Goal: Transaction & Acquisition: Purchase product/service

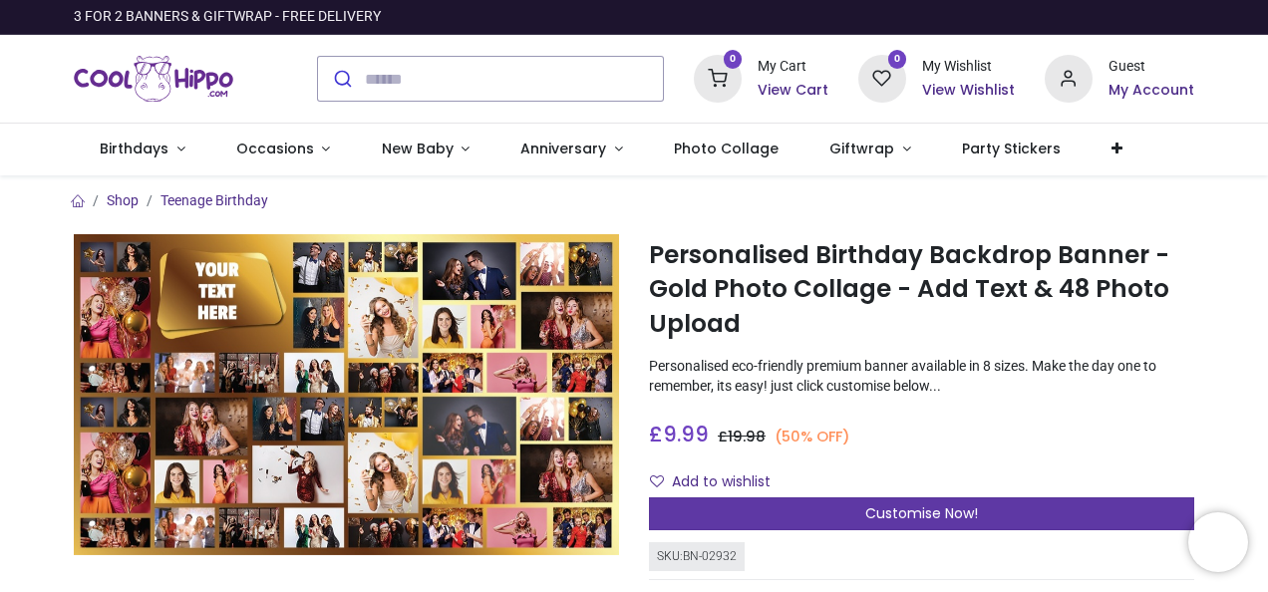
click at [895, 512] on span "Customise Now!" at bounding box center [921, 514] width 113 height 20
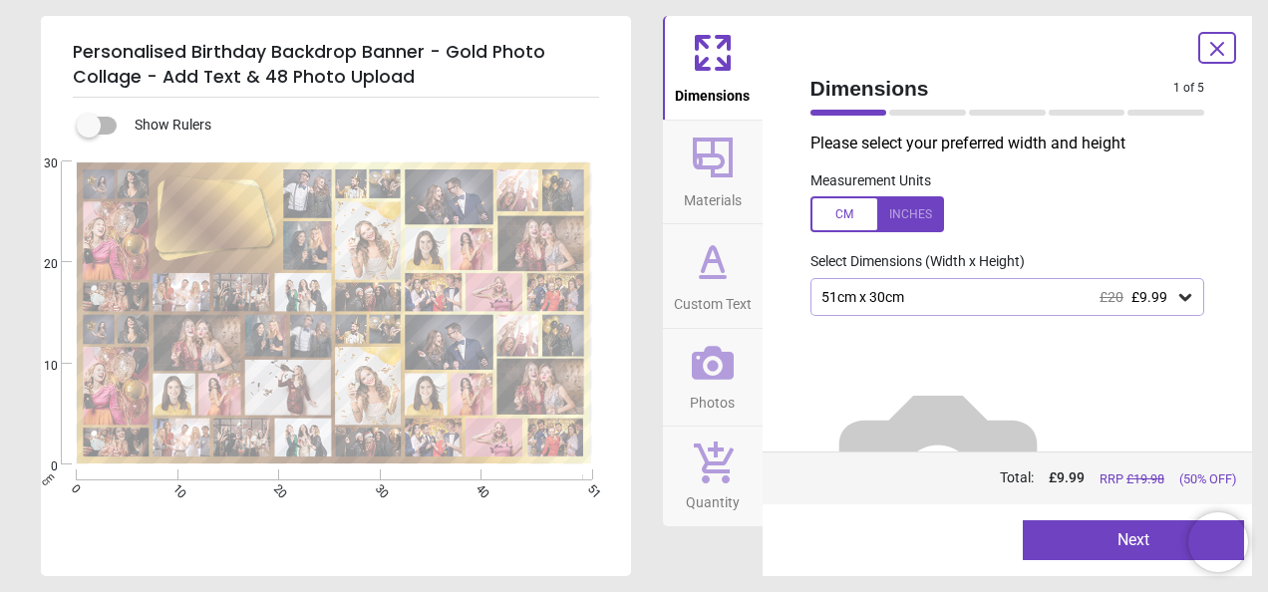
click at [726, 189] on span "Materials" at bounding box center [713, 196] width 58 height 30
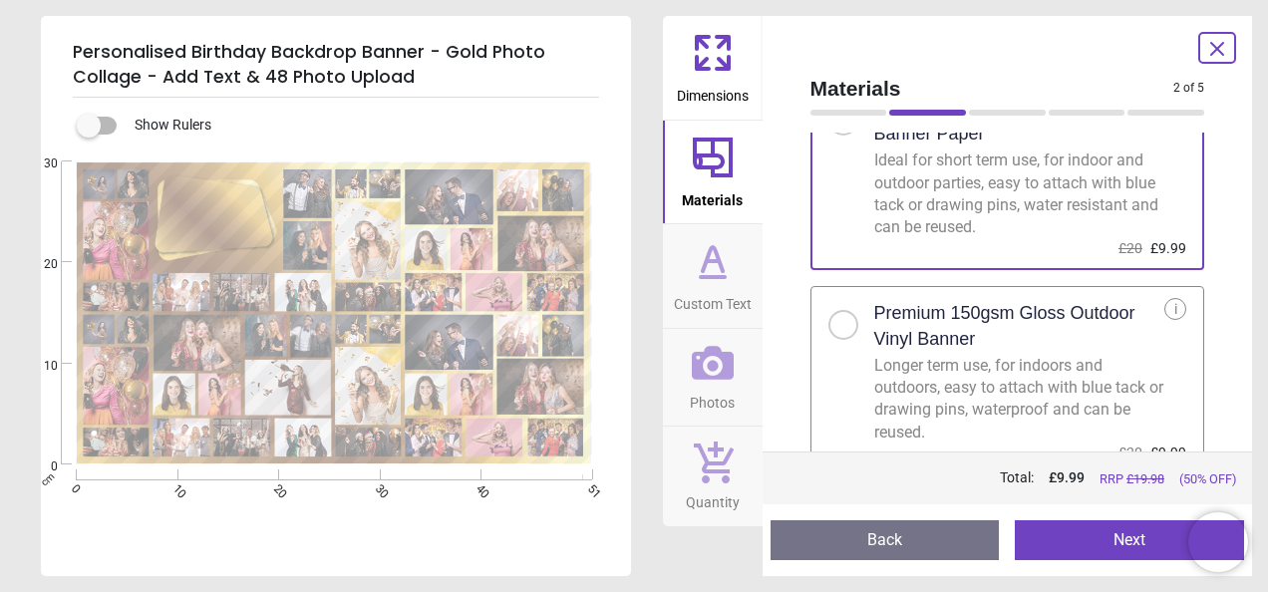
scroll to position [89, 0]
click at [834, 328] on div at bounding box center [844, 326] width 30 height 30
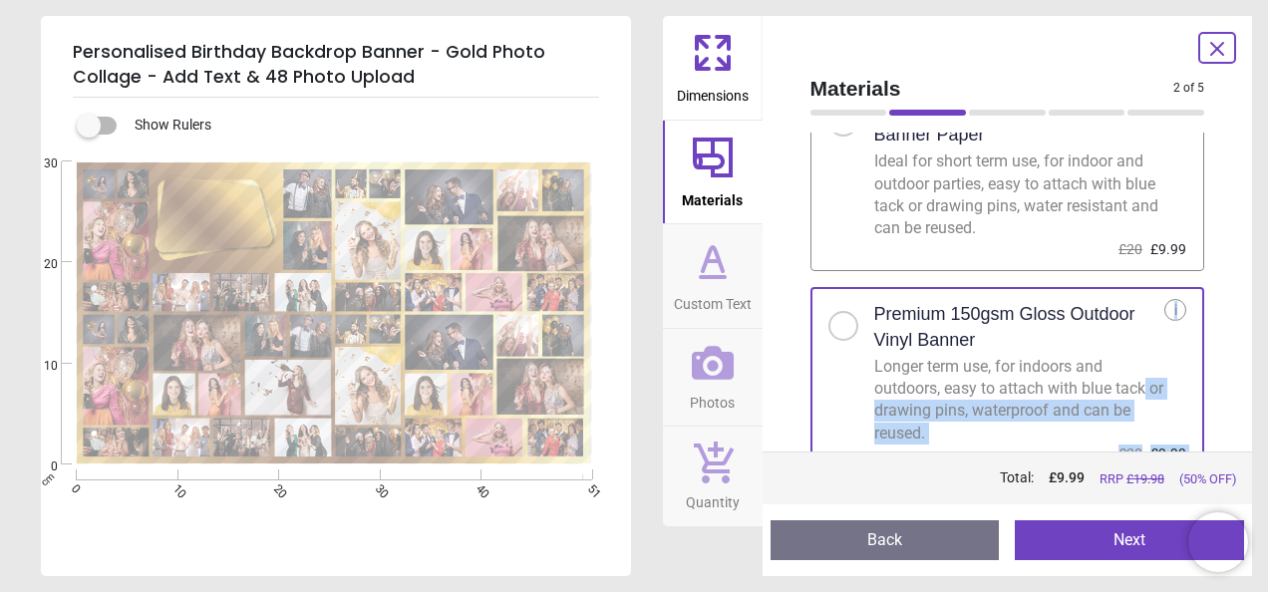
drag, startPoint x: 1216, startPoint y: 331, endPoint x: 1216, endPoint y: 399, distance: 67.8
click at [1216, 399] on div "Materials 2 of 5 2 of 6 Choose your material . Premium 180gsm Recyclable Matt B…" at bounding box center [1008, 296] width 491 height 560
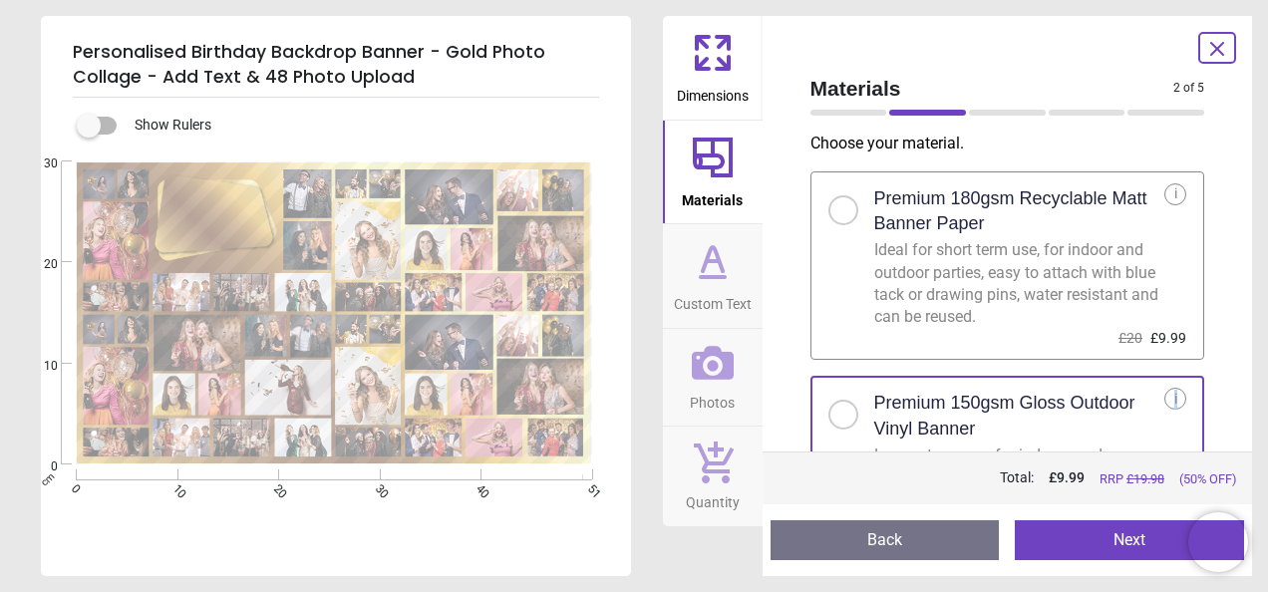
click at [723, 37] on icon at bounding box center [723, 43] width 12 height 12
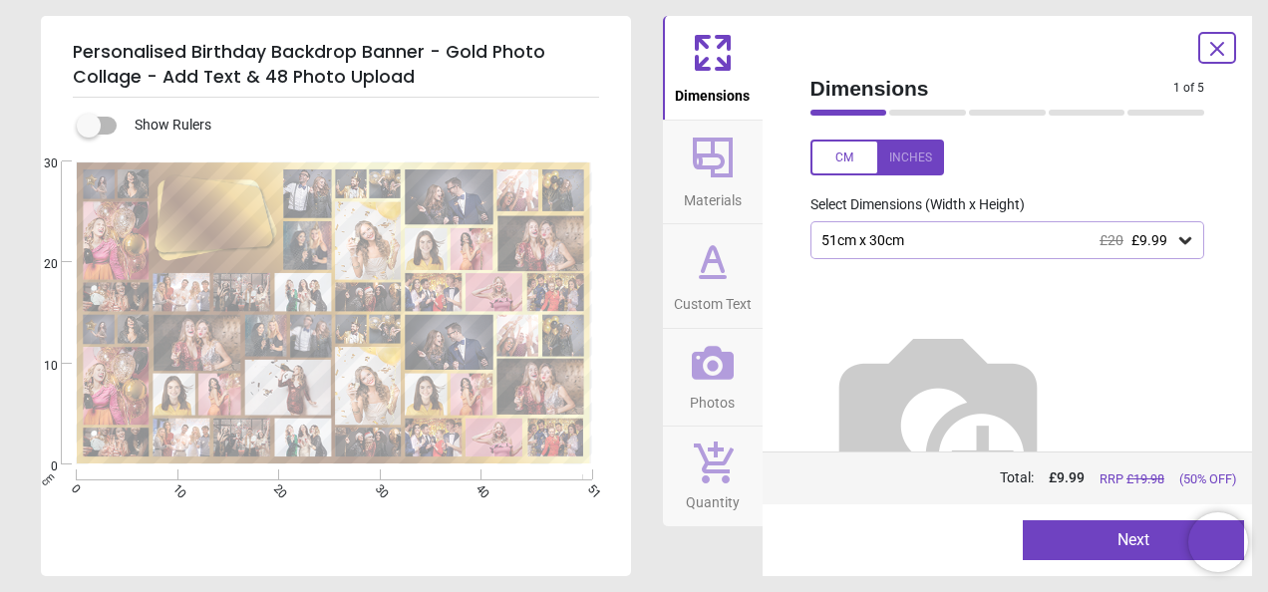
scroll to position [72, 0]
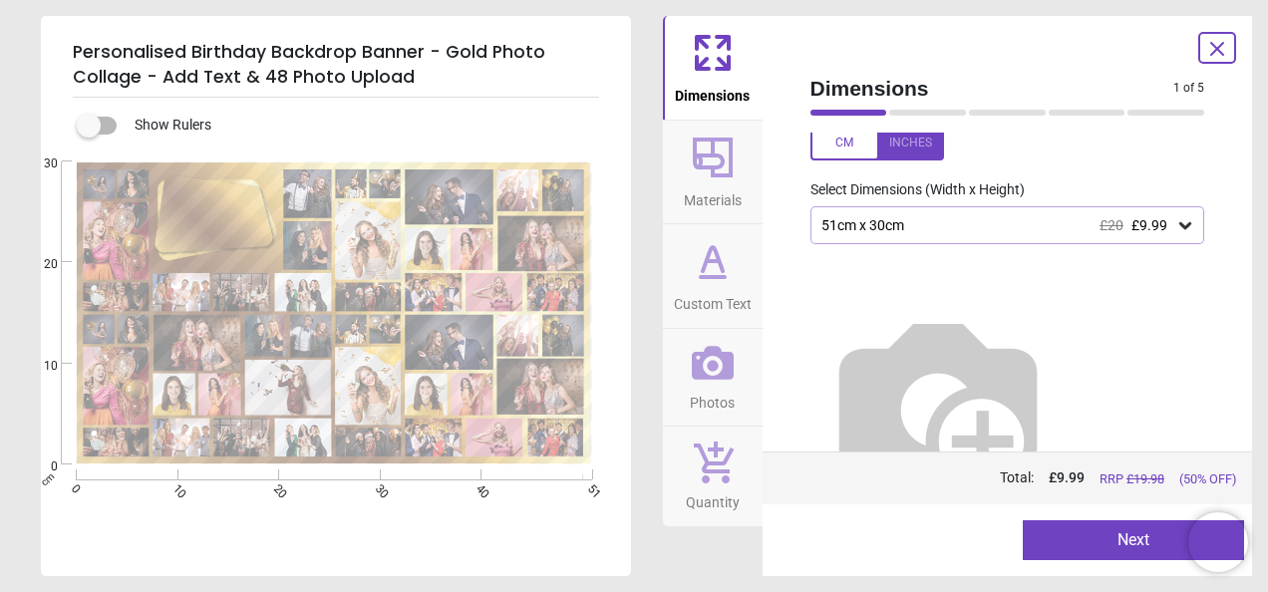
click at [1165, 228] on div "51cm x 30cm £20 £9.99" at bounding box center [998, 225] width 357 height 17
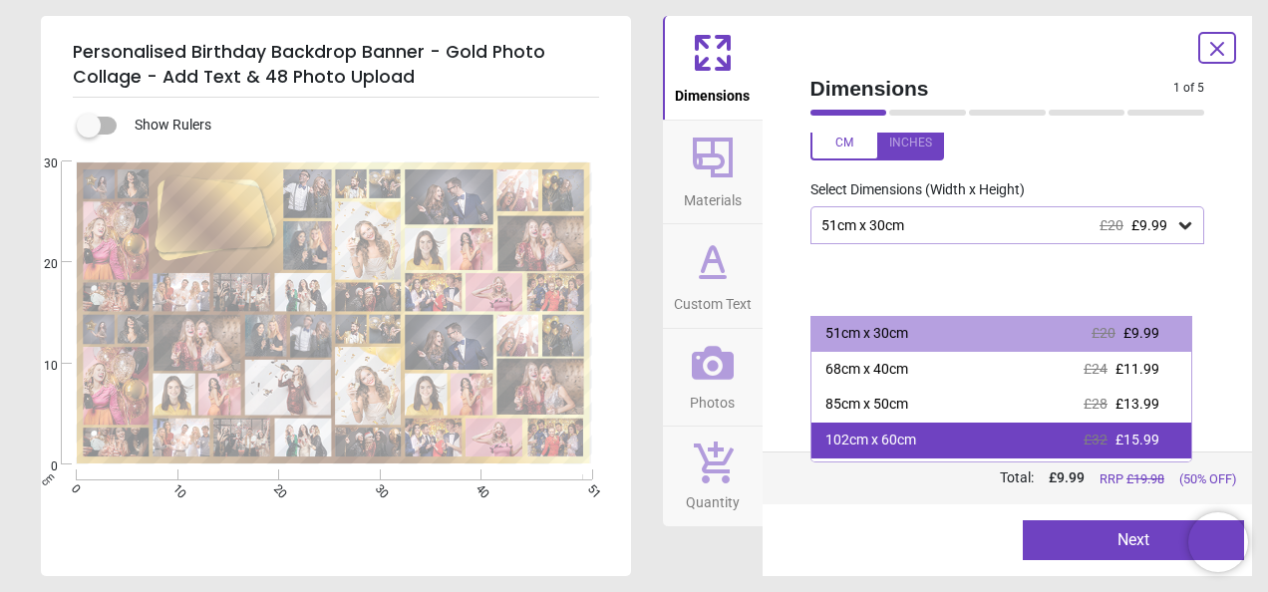
click at [1128, 447] on span "£15.99" at bounding box center [1138, 440] width 44 height 16
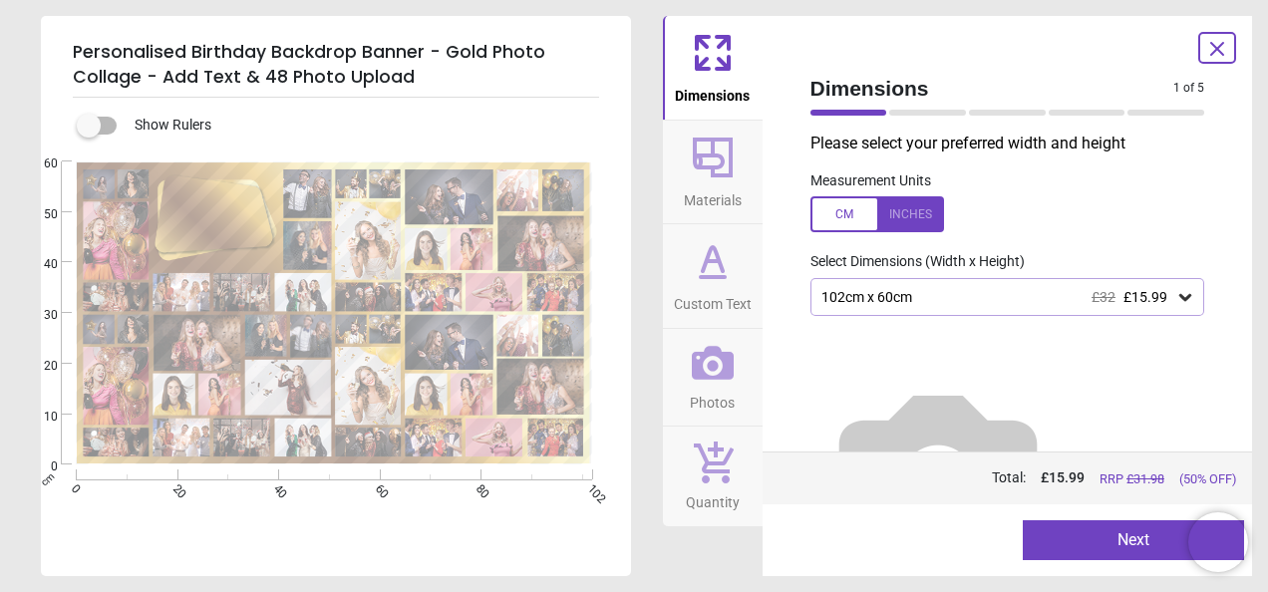
scroll to position [6, 0]
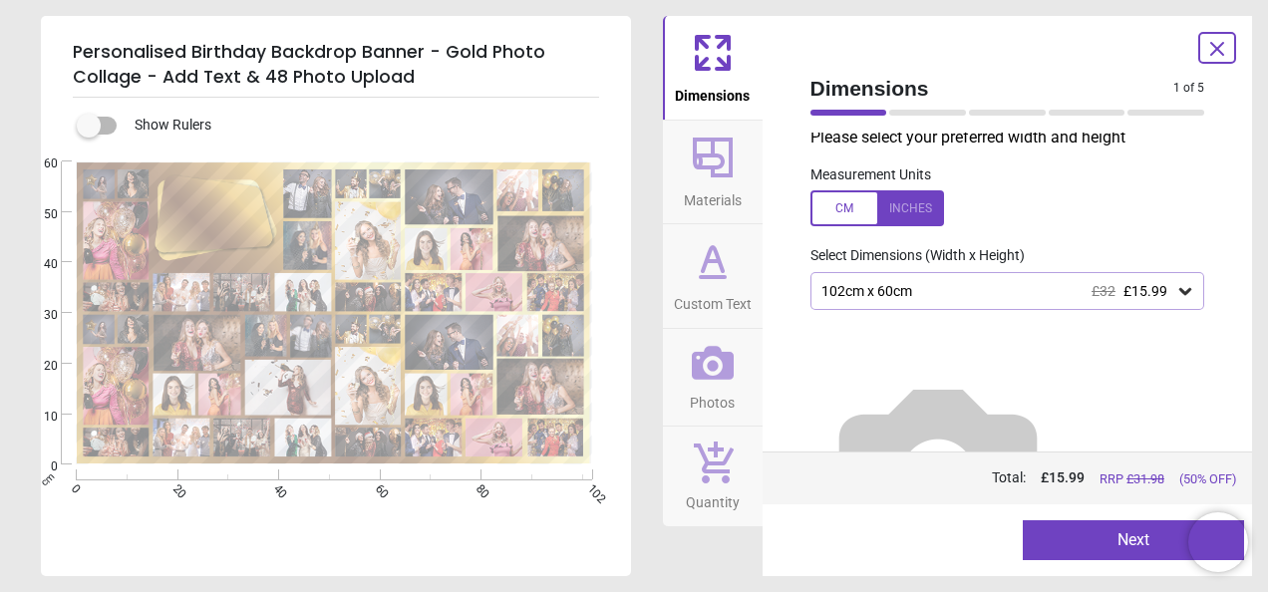
click at [663, 239] on button "Custom Text" at bounding box center [713, 276] width 100 height 104
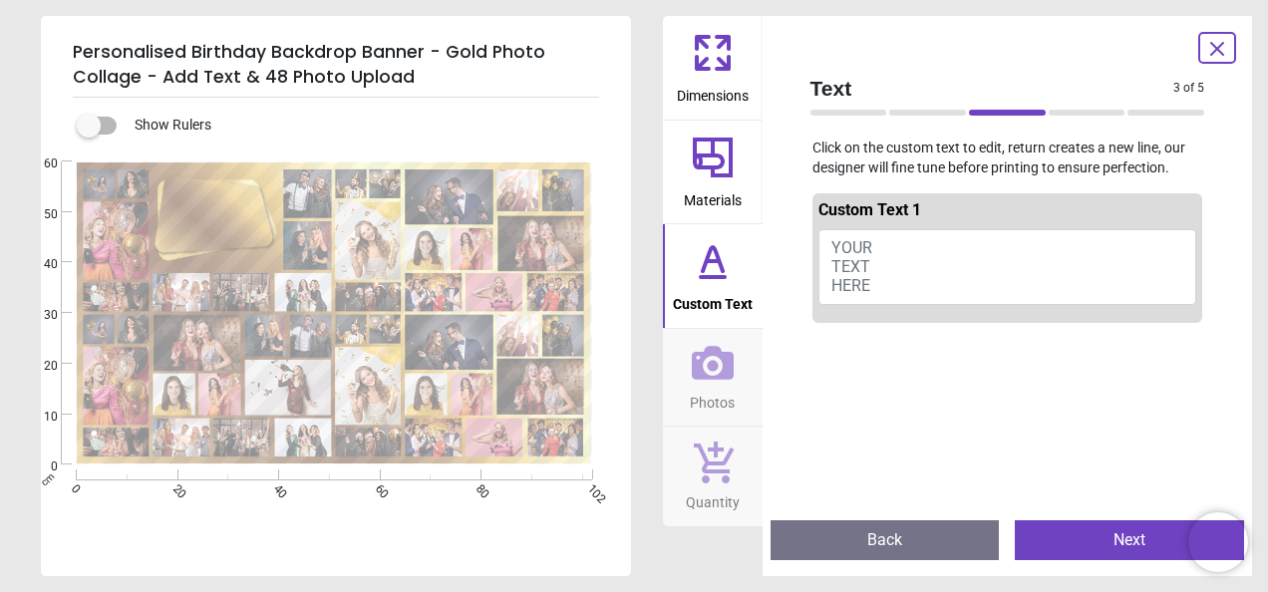
click at [877, 229] on button "YOUR TEXT HERE" at bounding box center [1008, 267] width 379 height 76
click at [868, 242] on span "YOUR TEXT HERE" at bounding box center [852, 266] width 41 height 57
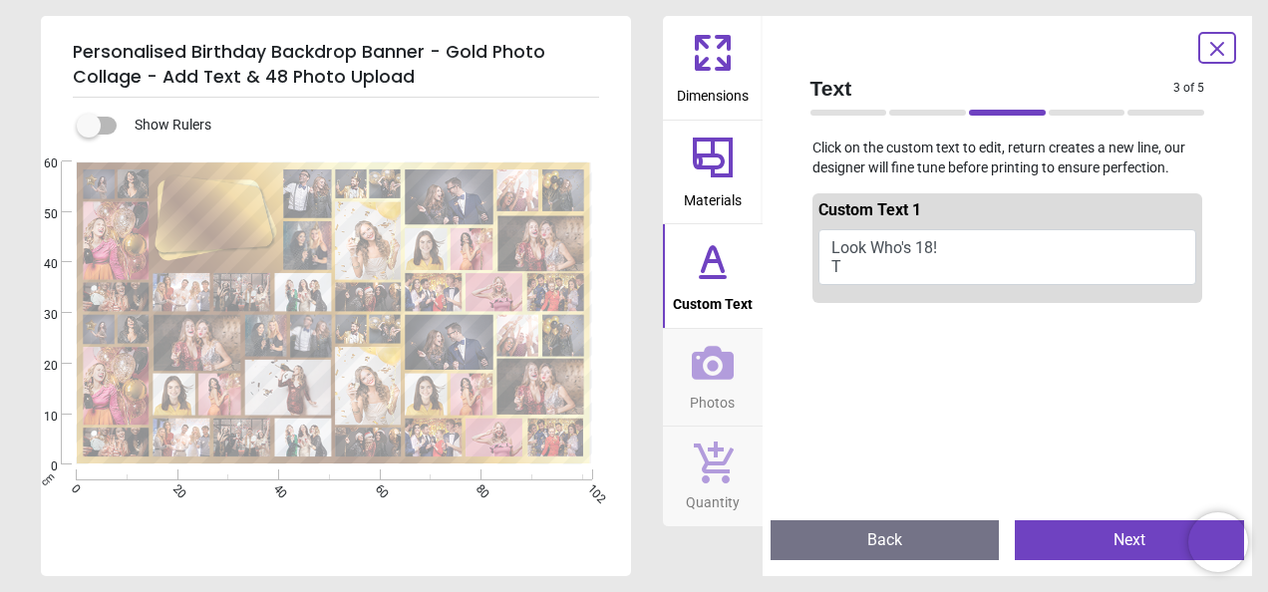
scroll to position [0, 0]
type textarea "**********"
click at [700, 365] on icon at bounding box center [713, 363] width 42 height 34
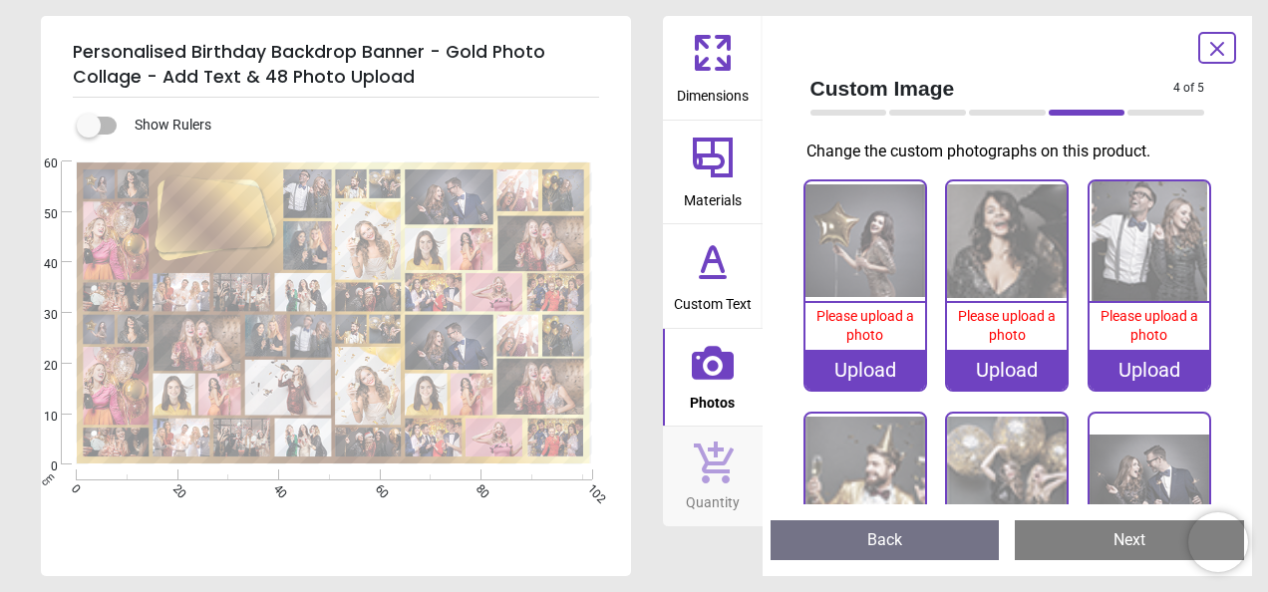
click at [885, 363] on div "Upload" at bounding box center [866, 370] width 120 height 40
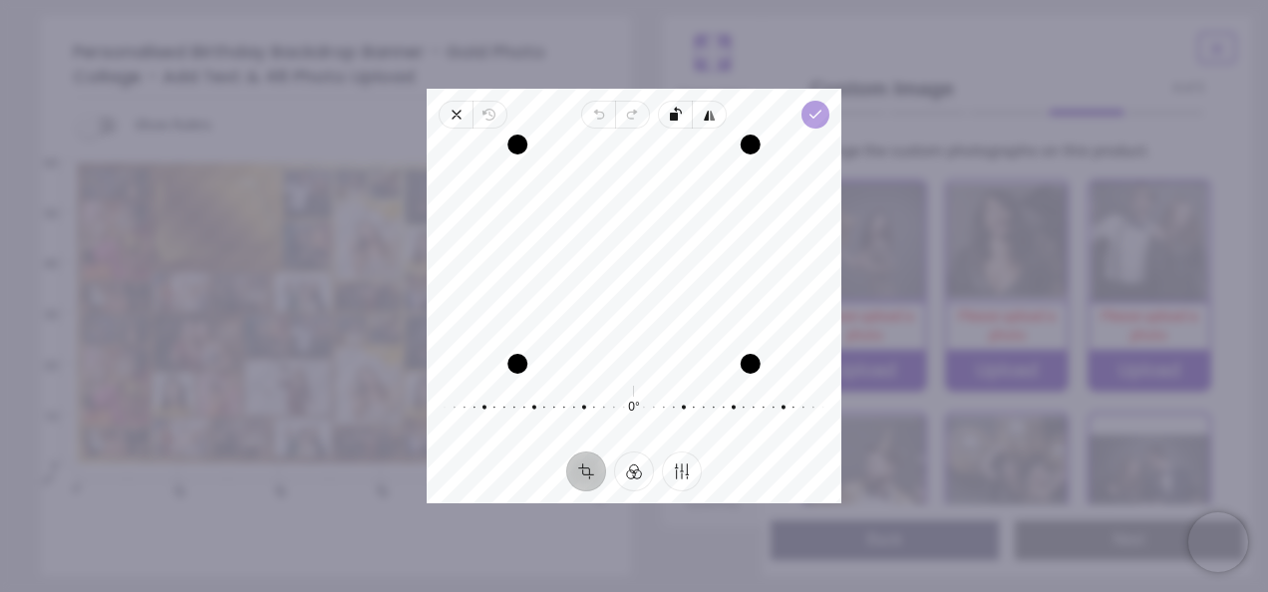
click at [808, 114] on icon "button" at bounding box center [816, 115] width 16 height 16
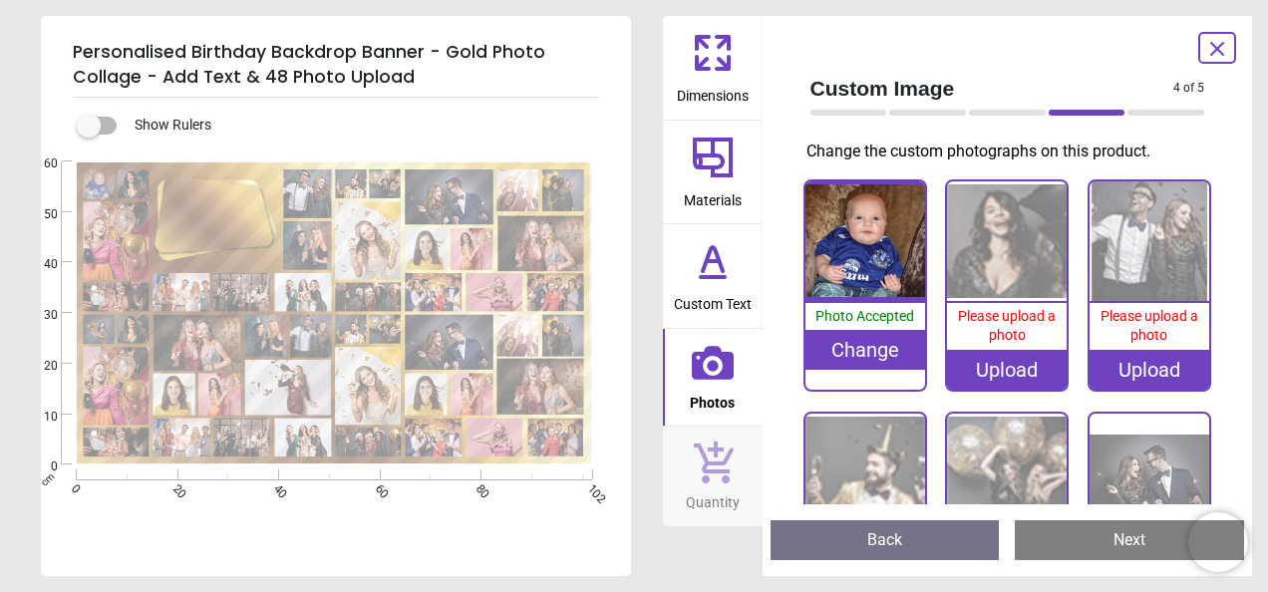
click at [985, 367] on div "Upload" at bounding box center [1007, 370] width 120 height 40
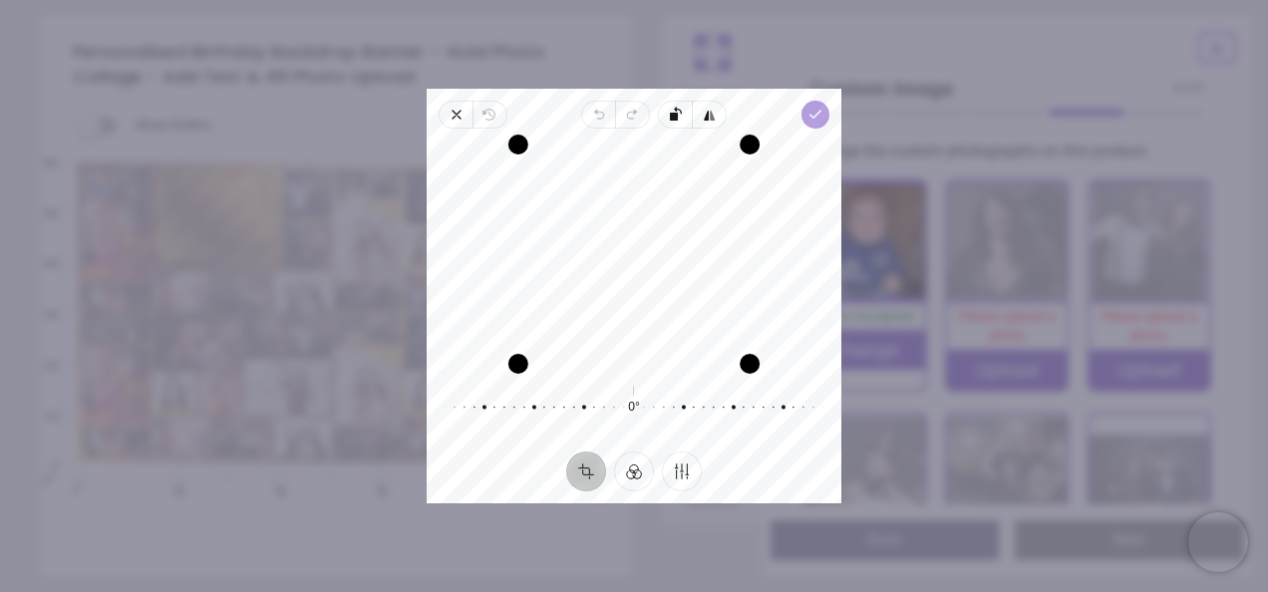
click at [820, 108] on icon "button" at bounding box center [816, 115] width 16 height 16
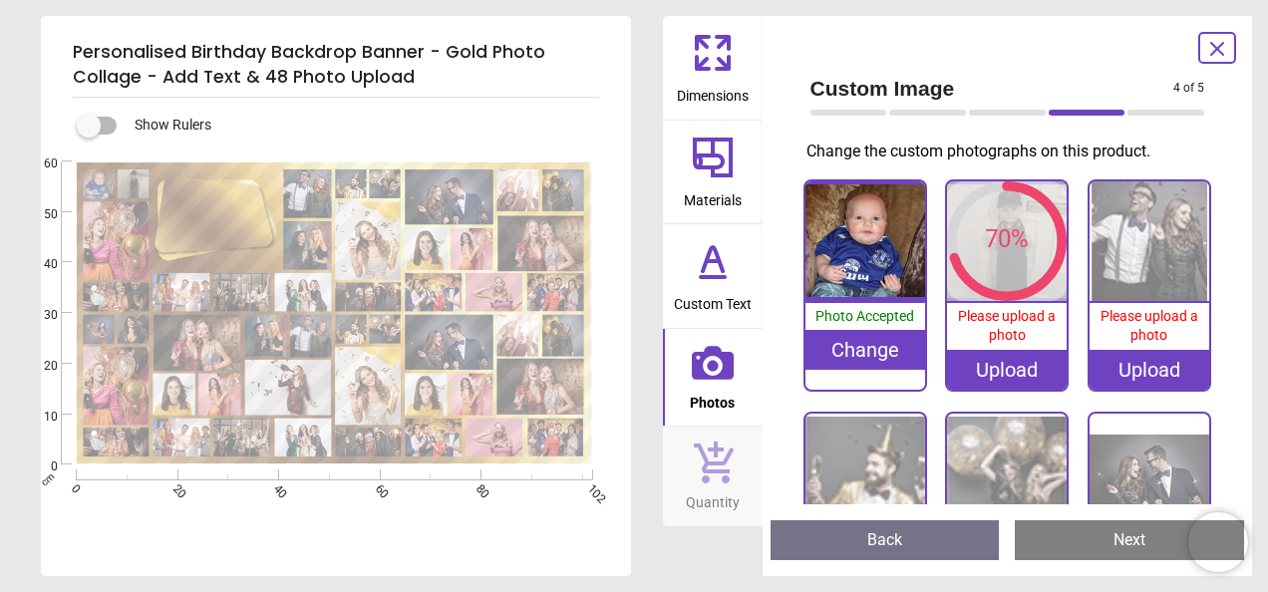
click at [1137, 367] on div "Upload" at bounding box center [1150, 370] width 120 height 40
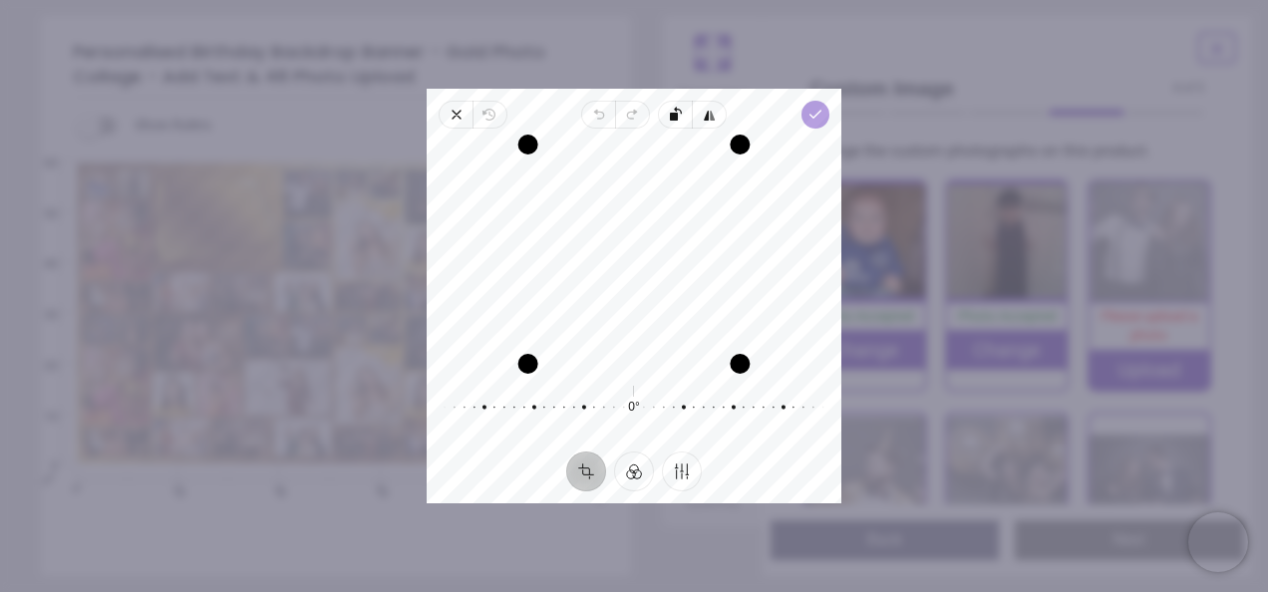
click at [808, 110] on icon "button" at bounding box center [816, 115] width 16 height 16
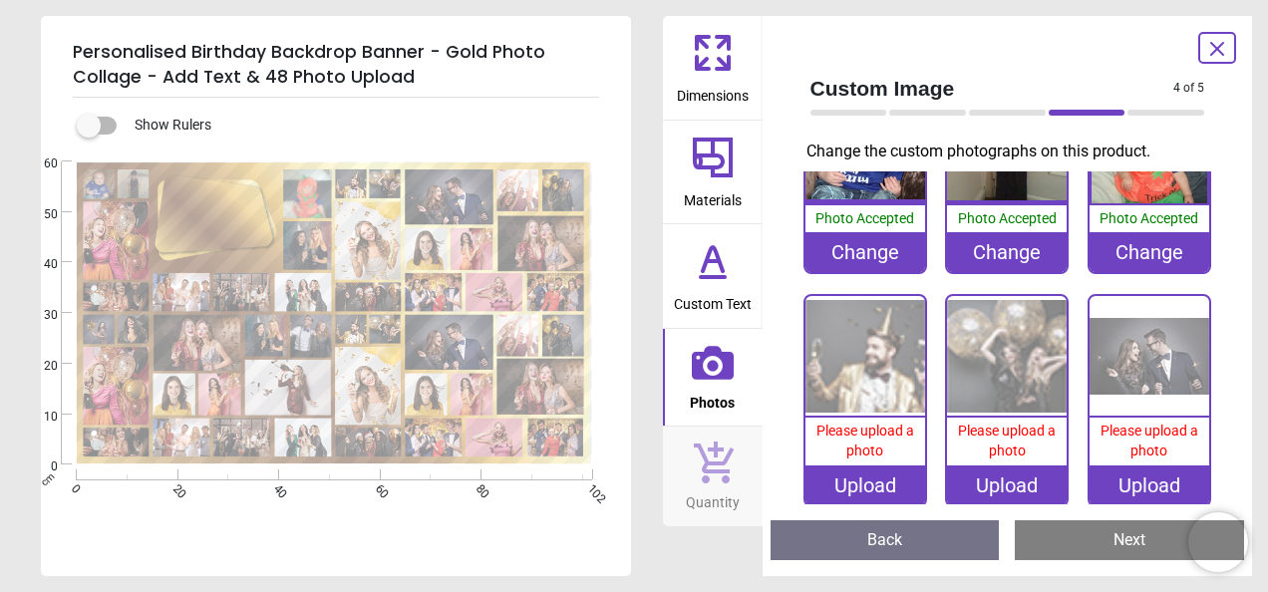
scroll to position [100, 0]
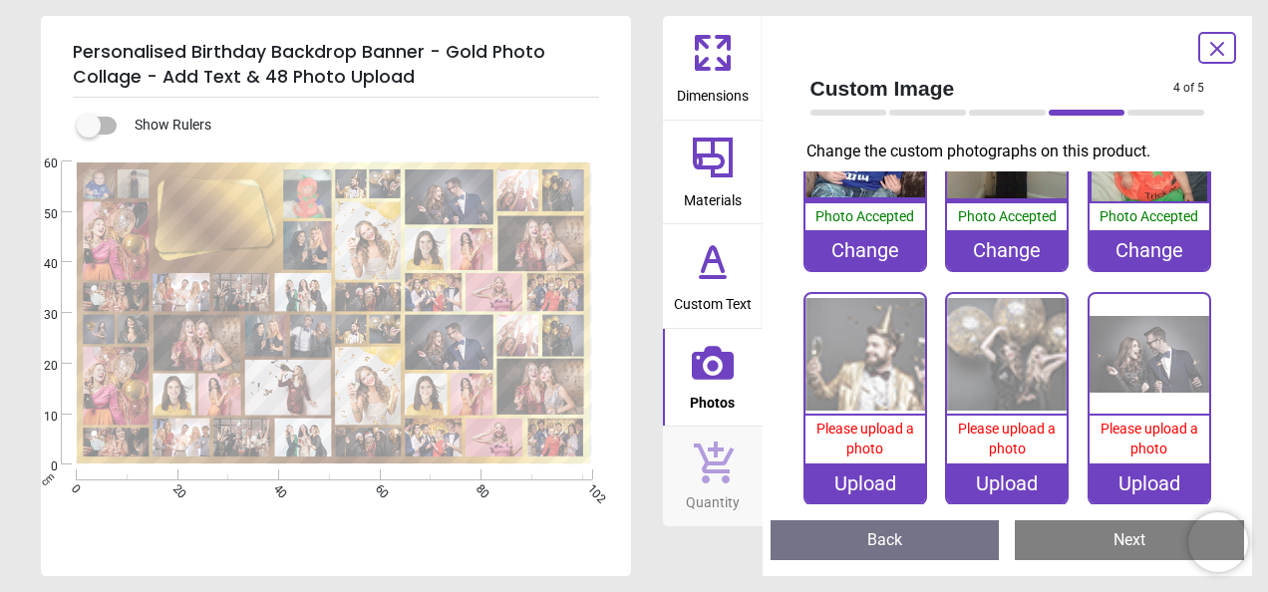
click at [865, 485] on div "Upload" at bounding box center [866, 484] width 120 height 40
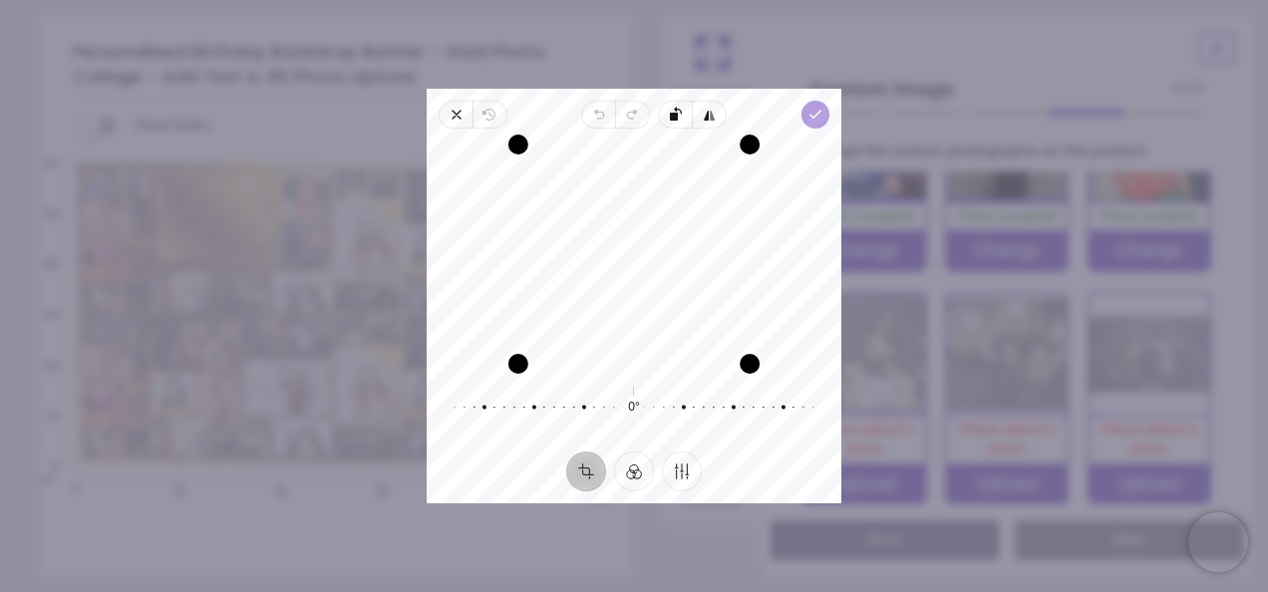
click at [823, 124] on span "Done" at bounding box center [816, 115] width 28 height 28
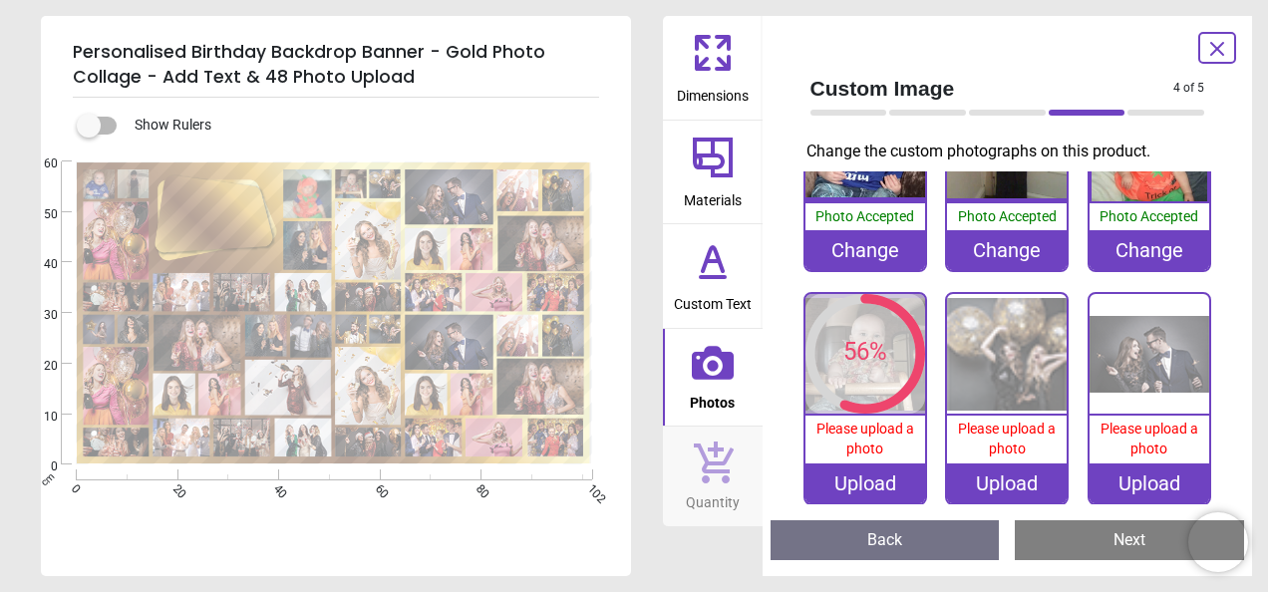
click at [995, 475] on div "Upload" at bounding box center [1007, 484] width 120 height 40
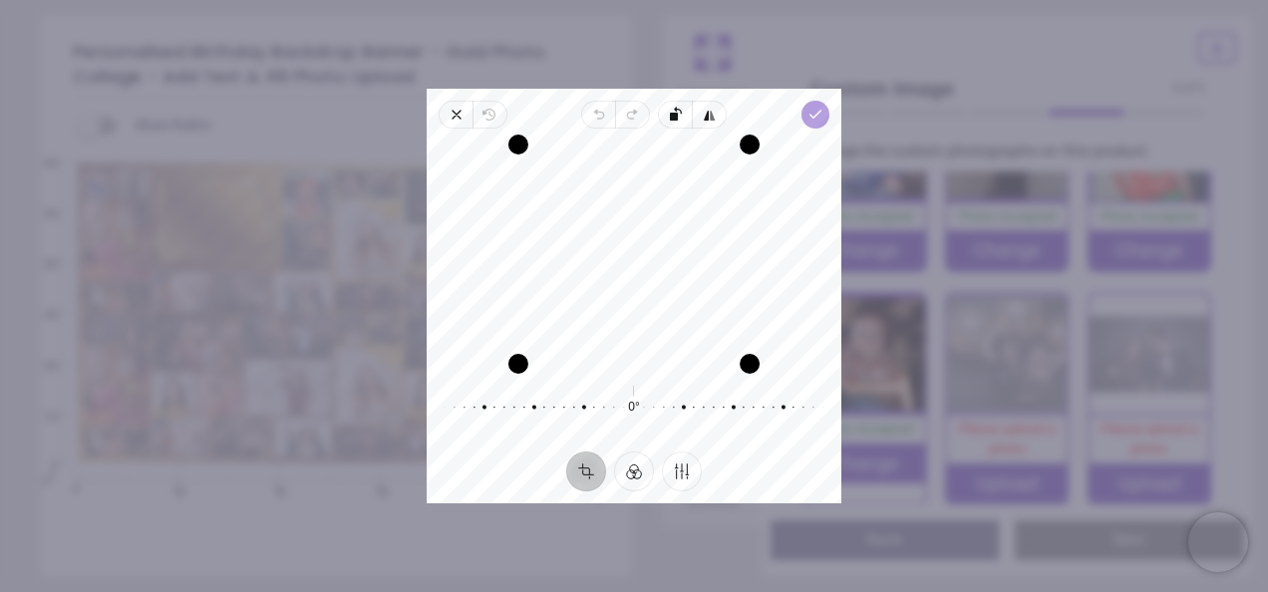
click at [810, 110] on icon "button" at bounding box center [816, 115] width 16 height 16
